Goal: Task Accomplishment & Management: Manage account settings

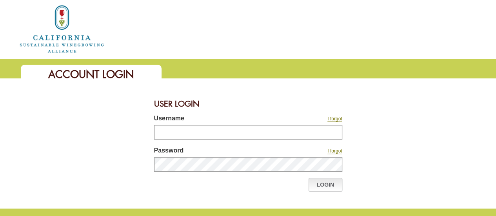
type input "********"
click at [333, 183] on link "Login" at bounding box center [325, 184] width 34 height 13
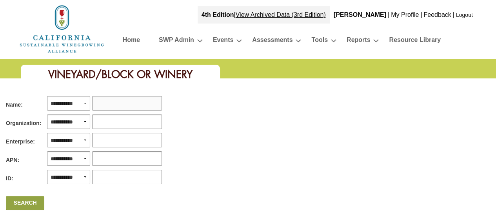
click at [105, 102] on input "text" at bounding box center [127, 103] width 70 height 15
type input "********"
click at [31, 200] on link "Search" at bounding box center [25, 203] width 38 height 14
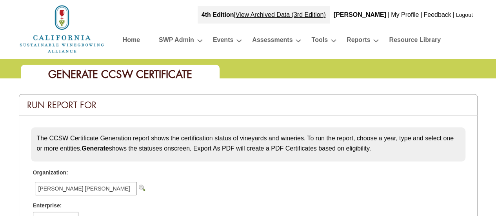
click at [75, 36] on img at bounding box center [62, 29] width 86 height 50
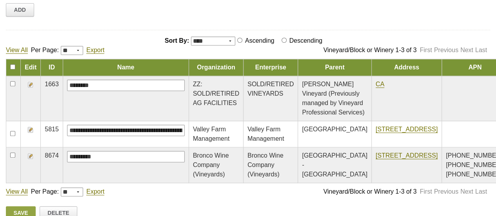
scroll to position [235, 0]
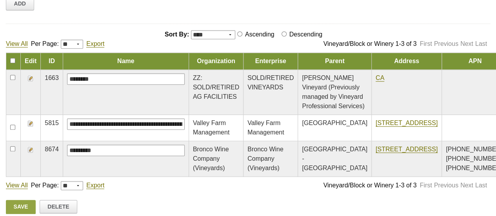
click at [30, 121] on img at bounding box center [30, 123] width 6 height 6
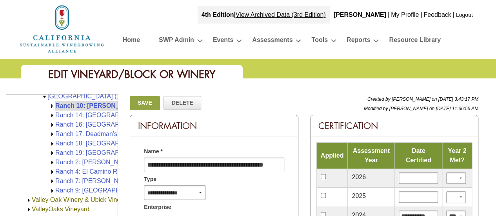
scroll to position [325, 0]
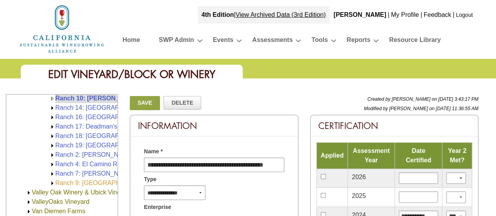
click at [93, 182] on link "Ranch 9: River Road (166.00)" at bounding box center [113, 183] width 117 height 7
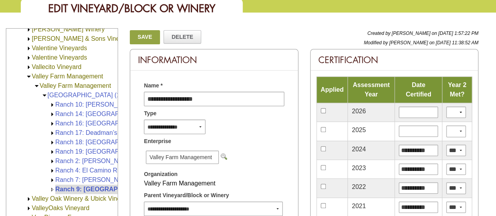
scroll to position [78, 0]
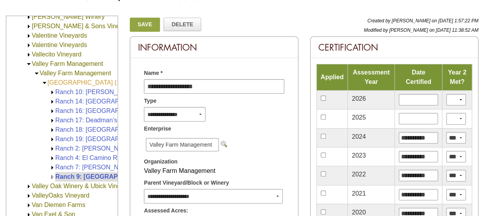
click at [85, 82] on link "Valley Farm Vineyards (1,983.98)" at bounding box center [95, 82] width 96 height 7
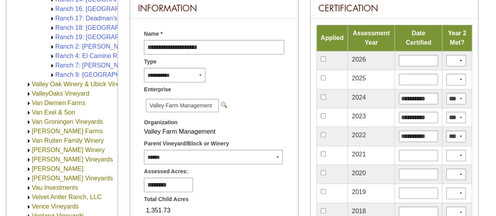
scroll to position [39, 0]
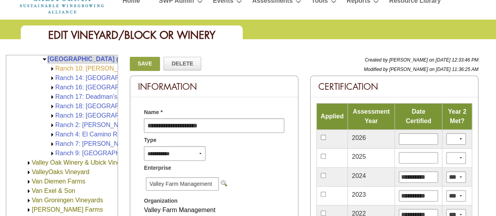
click at [87, 69] on link "Ranch 10: Smith & Lindley LLC (Sarmento Vineyard) (340.40)" at bounding box center [173, 68] width 237 height 7
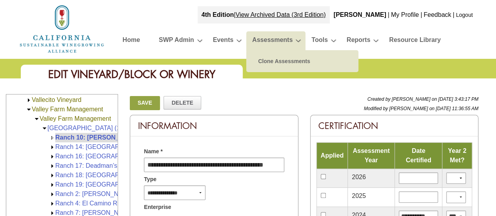
click at [270, 44] on link "Assessments" at bounding box center [272, 41] width 40 height 14
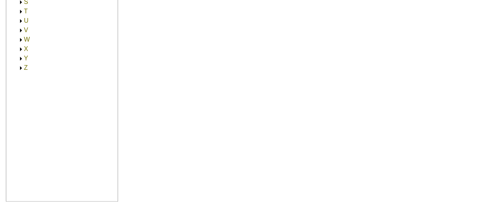
scroll to position [274, 0]
click at [20, 45] on img at bounding box center [21, 46] width 6 height 6
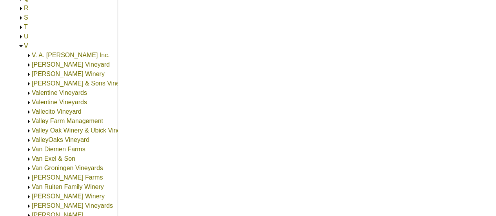
click at [48, 121] on link "Valley Farm Management" at bounding box center [67, 121] width 71 height 7
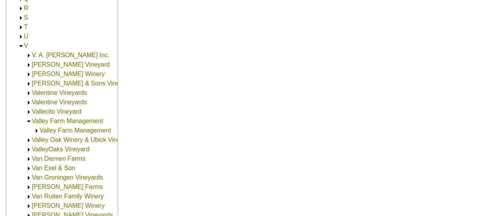
click at [49, 131] on link "Valley Farm Management" at bounding box center [75, 130] width 71 height 7
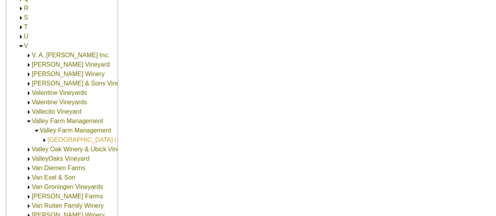
click at [50, 140] on link "[GEOGRAPHIC_DATA] (1,983.98)" at bounding box center [95, 139] width 96 height 7
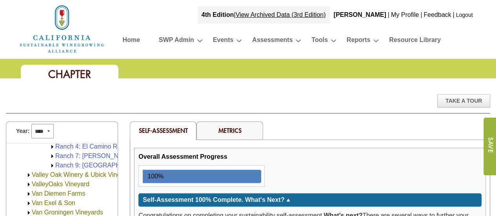
scroll to position [390, 0]
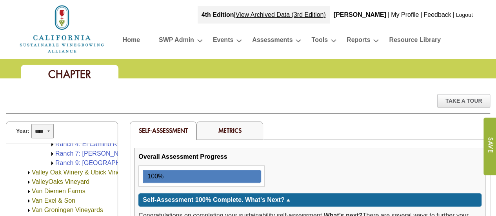
click at [49, 130] on select "**** **** **** **** **** **** **** **** **** **** **** **** **** ****" at bounding box center [42, 131] width 22 height 15
click at [31, 124] on select "**** **** **** **** **** **** **** **** **** **** **** **** **** ****" at bounding box center [42, 131] width 22 height 15
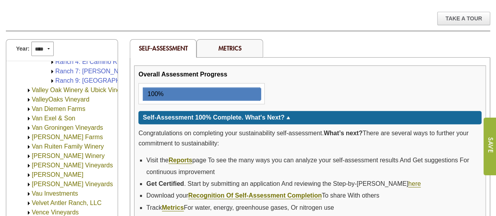
scroll to position [39, 0]
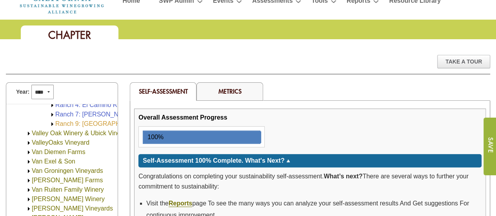
click at [84, 123] on link "Ranch 9: [GEOGRAPHIC_DATA] (166.00)" at bounding box center [113, 123] width 117 height 7
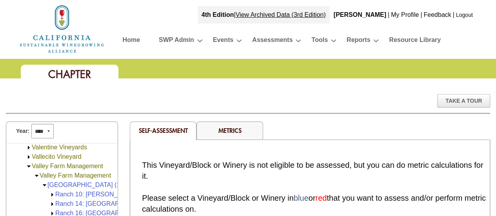
scroll to position [288, 0]
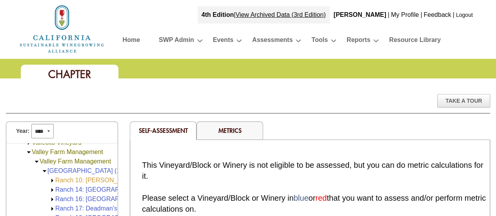
click at [71, 178] on link "Ranch 10: [PERSON_NAME] & [PERSON_NAME] LLC ([PERSON_NAME]) (340.40)" at bounding box center [173, 180] width 237 height 7
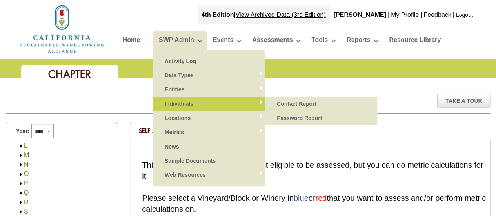
click at [177, 104] on link "Individuals" at bounding box center [209, 104] width 96 height 14
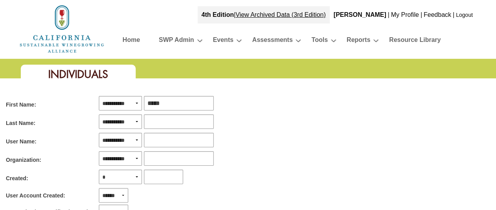
type input "*****"
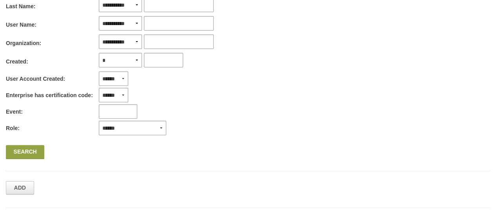
scroll to position [118, 0]
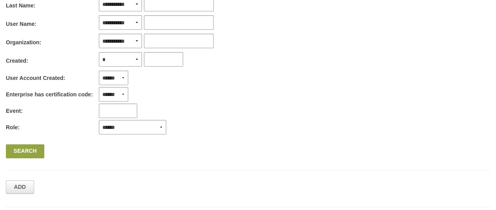
click at [37, 147] on link "Search" at bounding box center [25, 151] width 38 height 14
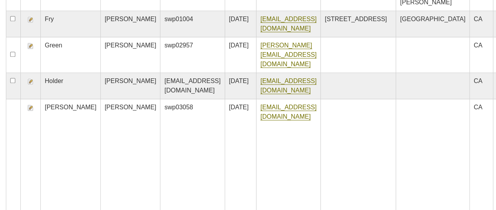
scroll to position [510, 0]
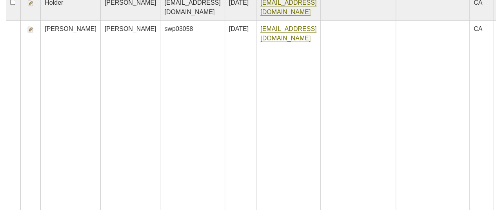
click at [29, 33] on img at bounding box center [30, 29] width 6 height 6
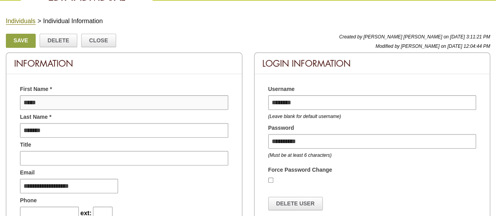
scroll to position [78, 0]
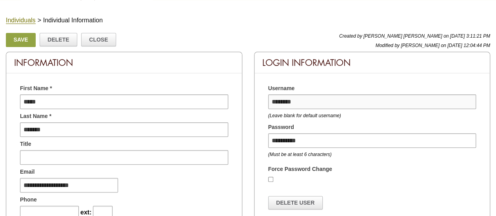
drag, startPoint x: 310, startPoint y: 101, endPoint x: 267, endPoint y: 97, distance: 42.5
click at [268, 97] on input "********" at bounding box center [372, 101] width 208 height 15
drag, startPoint x: 313, startPoint y: 138, endPoint x: 262, endPoint y: 140, distance: 51.0
click at [262, 140] on div "**********" at bounding box center [372, 145] width 220 height 27
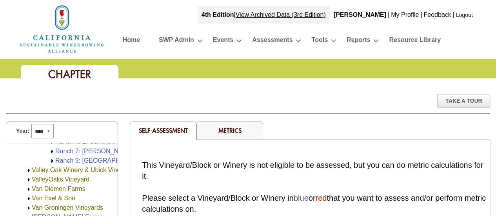
scroll to position [399, 0]
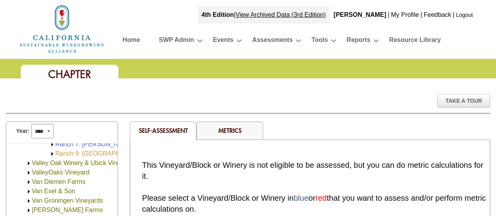
click at [68, 151] on link "Ranch 9: [GEOGRAPHIC_DATA] (166.00)" at bounding box center [113, 153] width 117 height 7
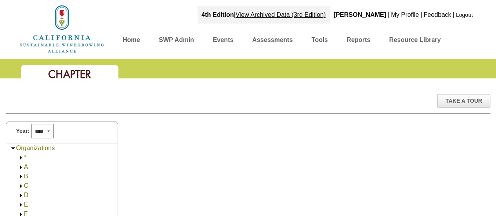
scroll to position [405, 0]
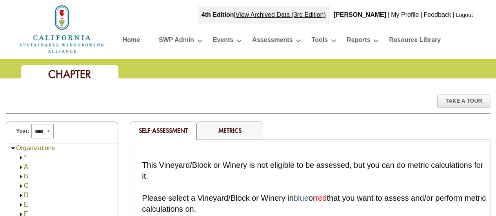
scroll to position [321, 0]
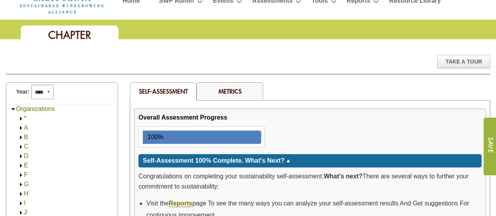
scroll to position [311, 0]
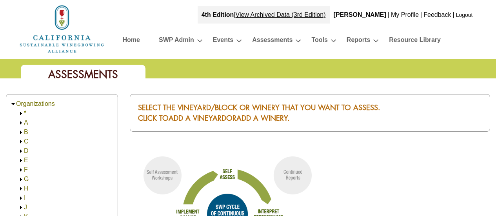
scroll to position [274, 0]
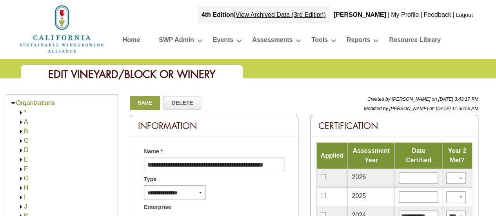
scroll to position [325, 0]
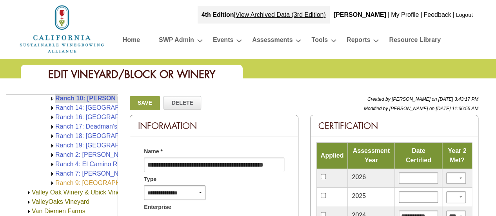
click at [63, 183] on link "Ranch 9: [GEOGRAPHIC_DATA] (166.00)" at bounding box center [113, 183] width 117 height 7
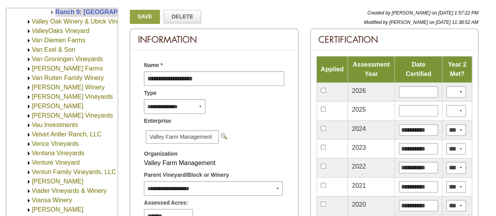
scroll to position [157, 0]
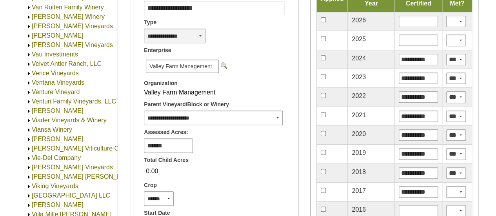
click at [201, 36] on select "**********" at bounding box center [175, 36] width 62 height 15
select select "*"
click at [144, 29] on select "**********" at bounding box center [175, 36] width 62 height 15
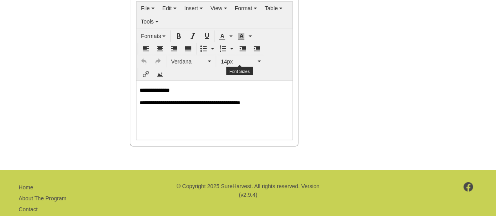
scroll to position [702, 0]
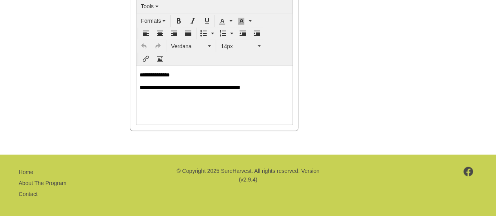
click at [285, 85] on p "**********" at bounding box center [215, 86] width 150 height 7
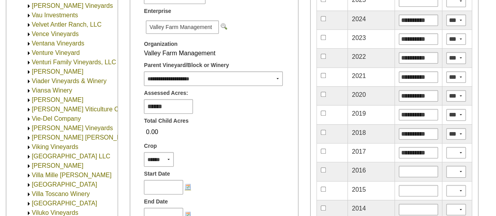
scroll to position [154, 0]
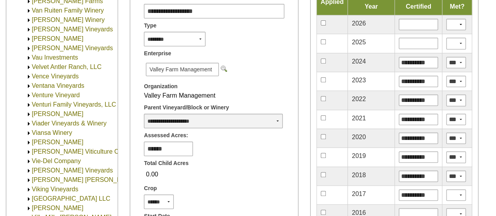
click at [272, 123] on select "**********" at bounding box center [213, 121] width 138 height 15
select select "**"
click at [144, 114] on select "**********" at bounding box center [213, 121] width 138 height 15
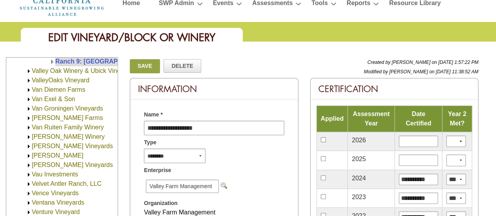
scroll to position [36, 0]
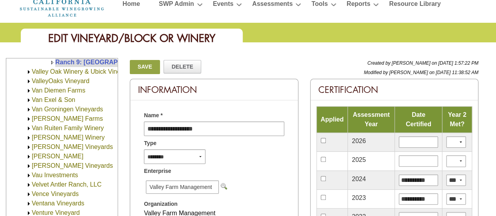
click at [148, 66] on link "Save" at bounding box center [145, 67] width 30 height 14
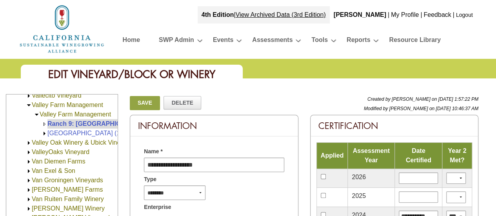
scroll to position [276, 0]
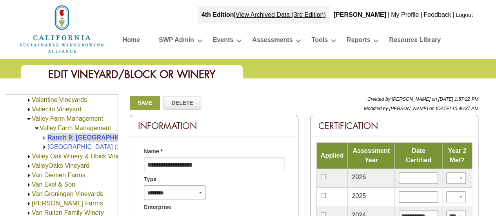
click at [144, 102] on link "Save" at bounding box center [145, 103] width 30 height 14
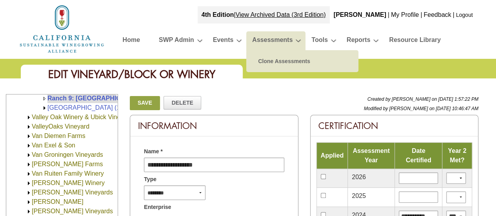
click at [274, 41] on link "Assessments" at bounding box center [272, 41] width 40 height 14
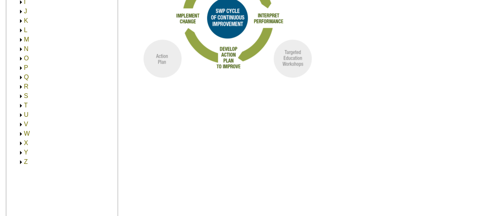
scroll to position [157, 0]
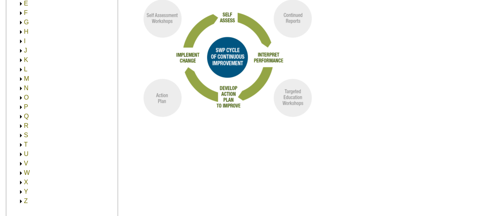
click at [20, 163] on img at bounding box center [21, 164] width 6 height 6
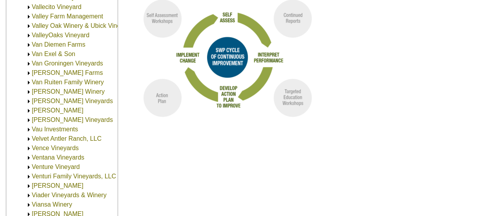
scroll to position [183, 0]
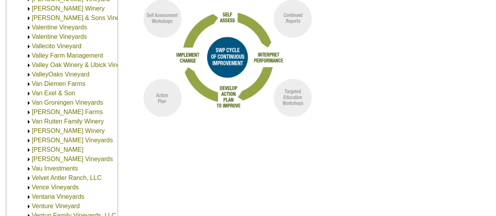
click at [49, 53] on link "Valley Farm Management" at bounding box center [67, 55] width 71 height 7
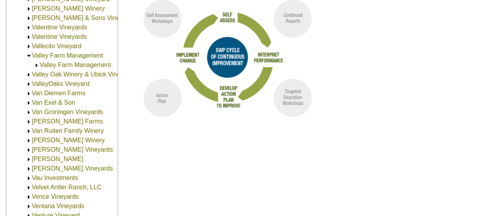
click at [54, 63] on link "Valley Farm Management" at bounding box center [75, 65] width 71 height 7
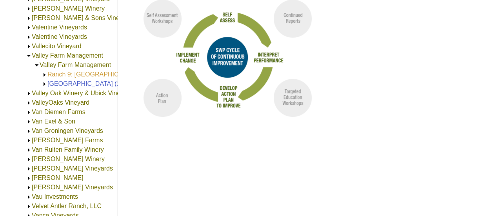
click at [77, 76] on link "Ranch 9: [GEOGRAPHIC_DATA] (166.00)" at bounding box center [105, 74] width 117 height 7
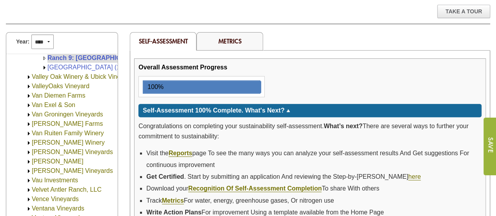
scroll to position [78, 0]
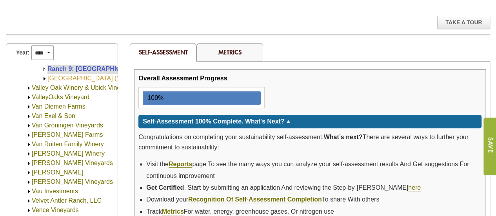
click at [69, 77] on link "[GEOGRAPHIC_DATA] (1,983.98)" at bounding box center [95, 78] width 96 height 7
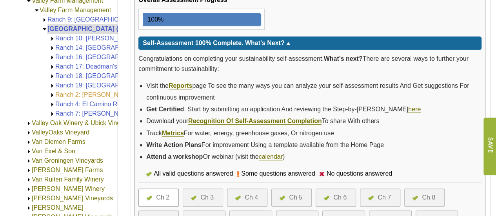
scroll to position [242, 0]
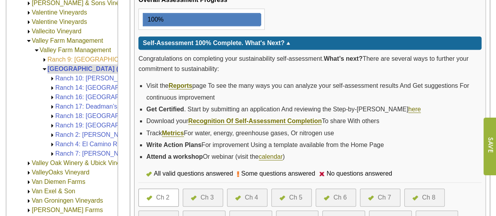
click at [62, 59] on link "Ranch 9: [GEOGRAPHIC_DATA] (166.00)" at bounding box center [105, 59] width 117 height 7
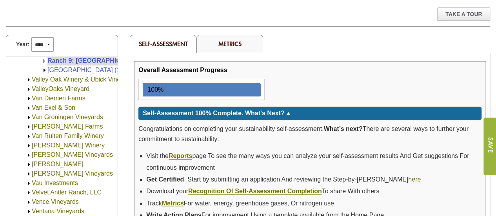
scroll to position [118, 0]
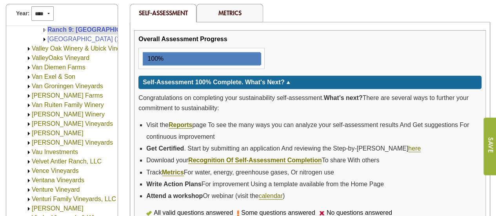
click at [235, 9] on link "Metrics" at bounding box center [229, 13] width 23 height 8
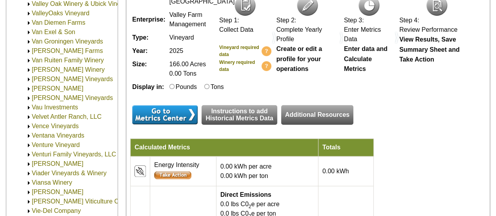
scroll to position [274, 0]
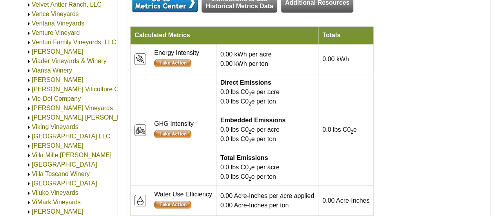
click at [170, 12] on input "image" at bounding box center [164, 2] width 65 height 19
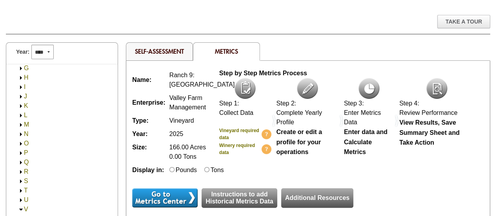
scroll to position [78, 0]
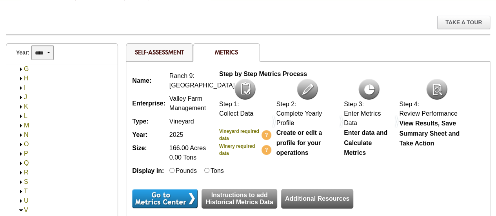
click at [44, 53] on select "**** **** **** **** **** **** **** **** **** **** **** **** **** **** **** ****…" at bounding box center [42, 52] width 22 height 15
select select "****"
click at [31, 45] on select "**** **** **** **** **** **** **** **** **** **** **** **** **** **** **** ****…" at bounding box center [42, 52] width 22 height 15
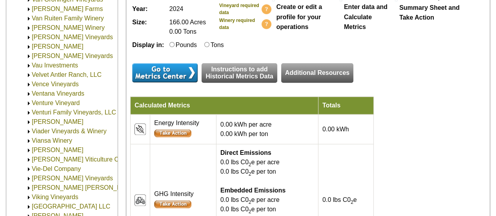
scroll to position [274, 0]
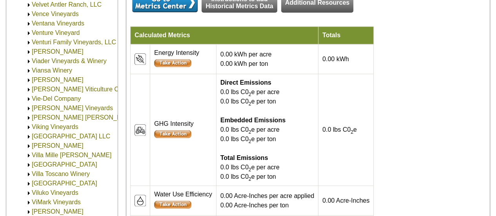
click at [172, 12] on input "image" at bounding box center [164, 2] width 65 height 19
